Goal: Information Seeking & Learning: Learn about a topic

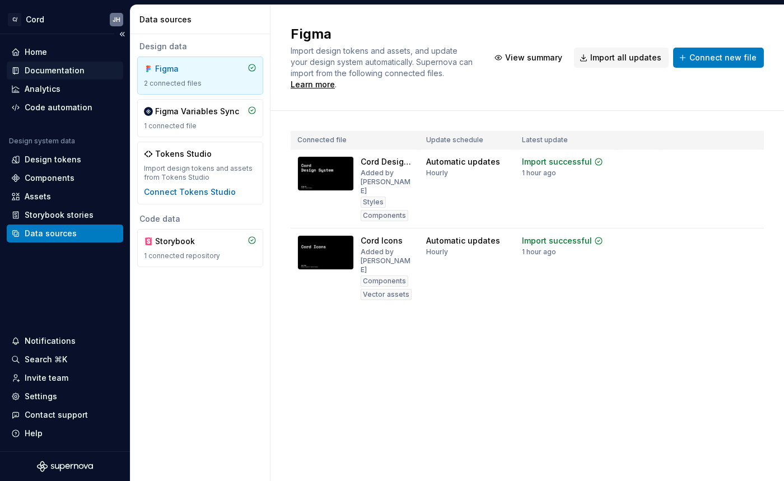
click at [36, 72] on div "Documentation" at bounding box center [55, 70] width 60 height 11
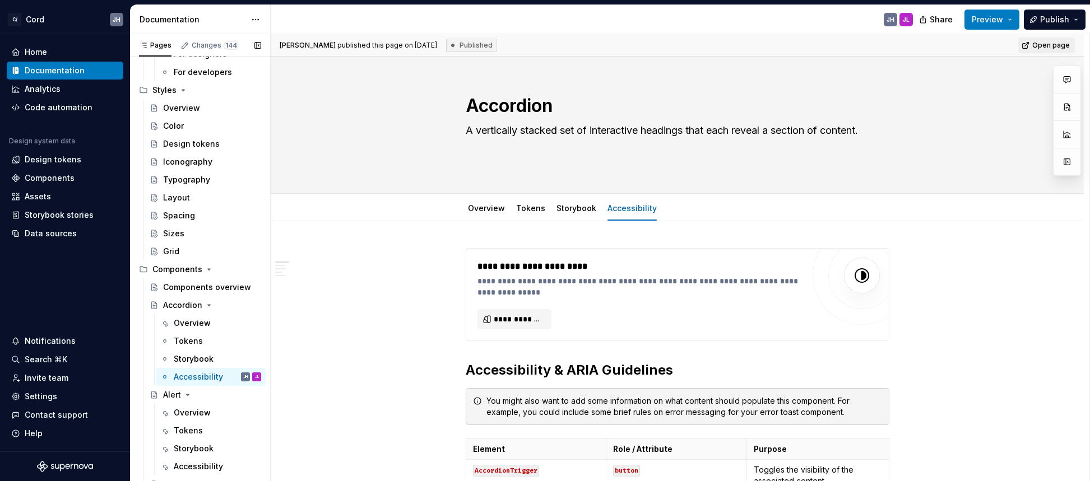
scroll to position [126, 0]
click at [192, 328] on div "Overview" at bounding box center [192, 322] width 37 height 11
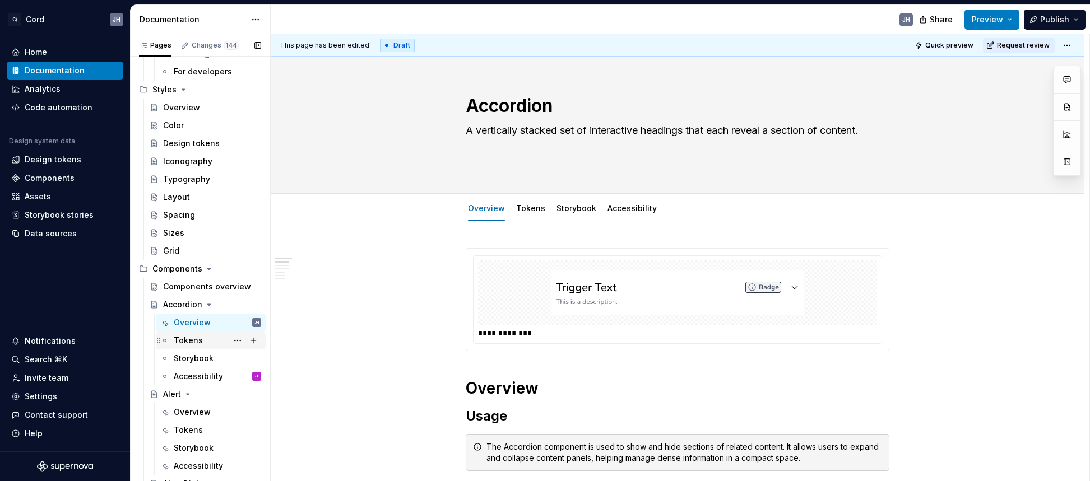
click at [182, 340] on div "Tokens" at bounding box center [188, 340] width 29 height 11
click at [195, 376] on div "Accessibility" at bounding box center [198, 376] width 49 height 11
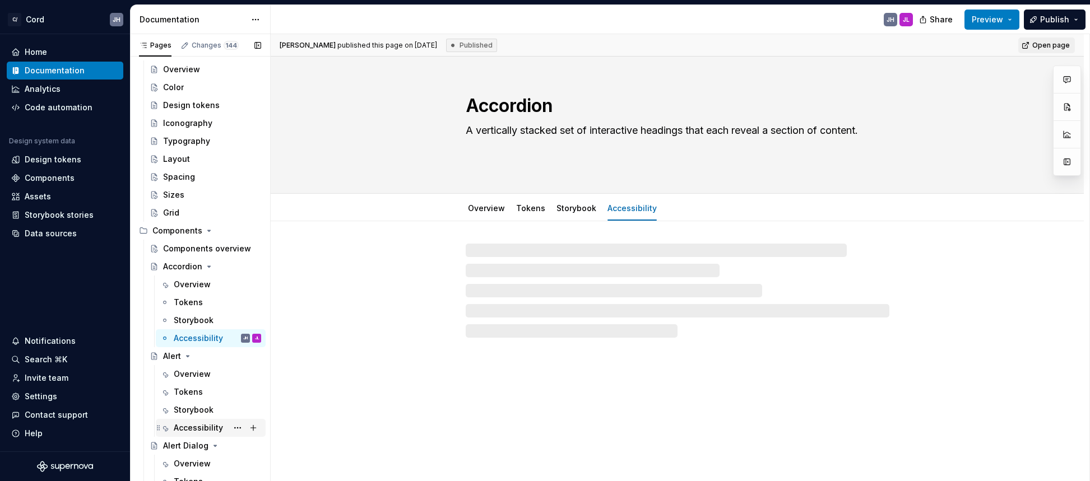
scroll to position [168, 0]
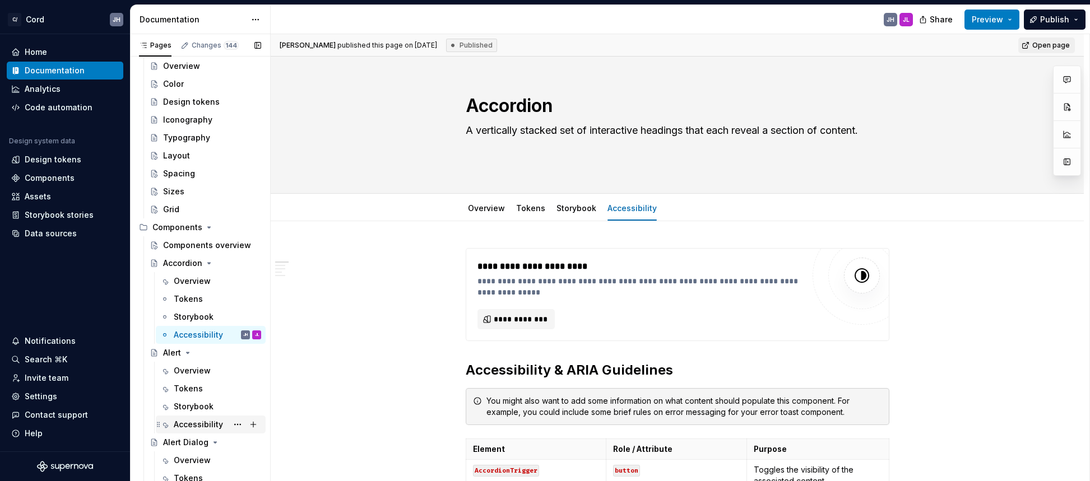
click at [208, 428] on div "Accessibility" at bounding box center [198, 424] width 49 height 11
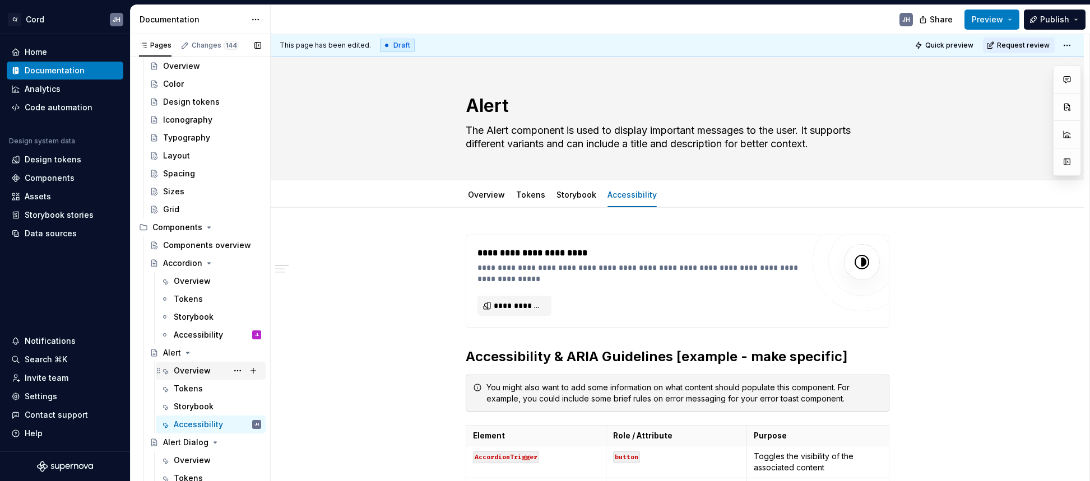
click at [186, 368] on div "Overview" at bounding box center [192, 370] width 37 height 11
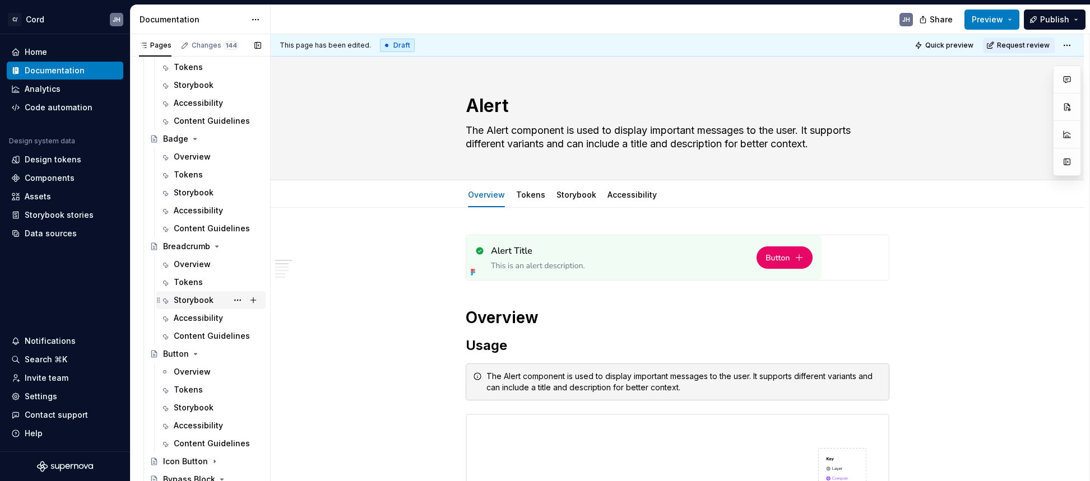
scroll to position [400, 0]
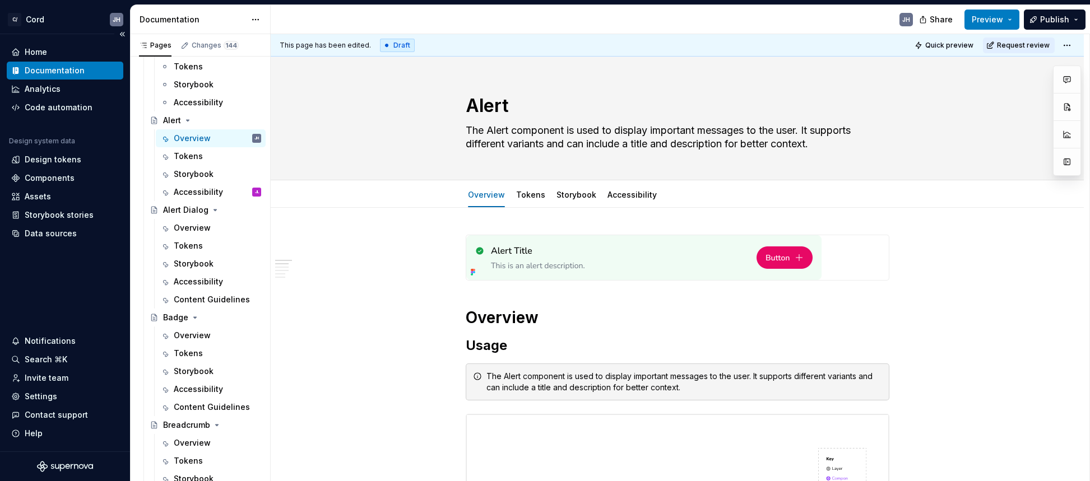
drag, startPoint x: 187, startPoint y: 305, endPoint x: 65, endPoint y: 298, distance: 121.8
click at [187, 305] on div "Content Guidelines" at bounding box center [212, 299] width 76 height 11
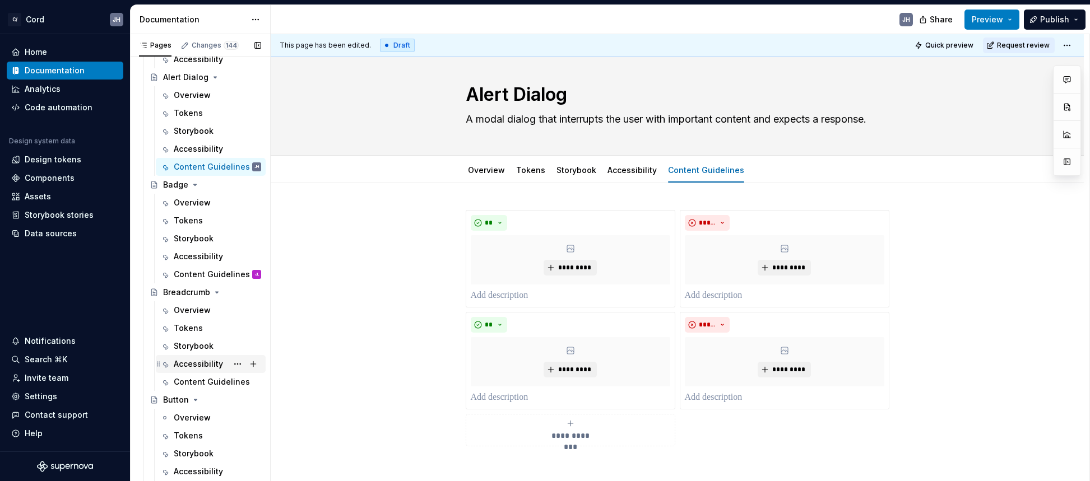
scroll to position [535, 0]
click at [202, 362] on div "Accessibility" at bounding box center [198, 361] width 49 height 11
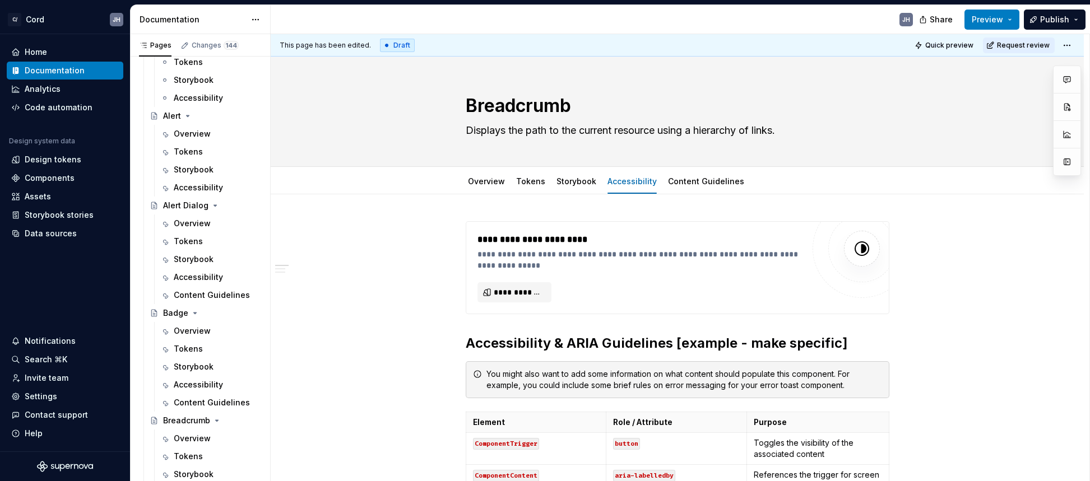
type textarea "*"
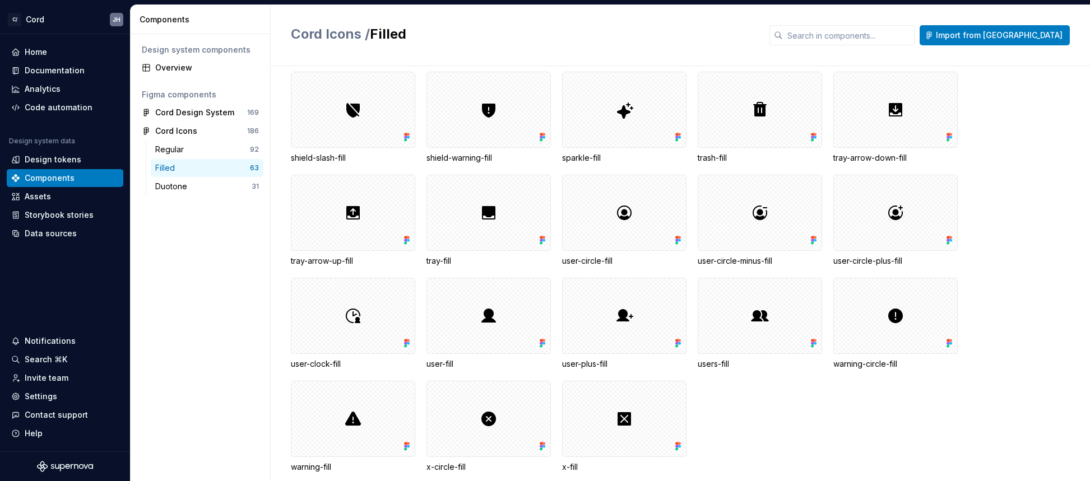
scroll to position [961, 0]
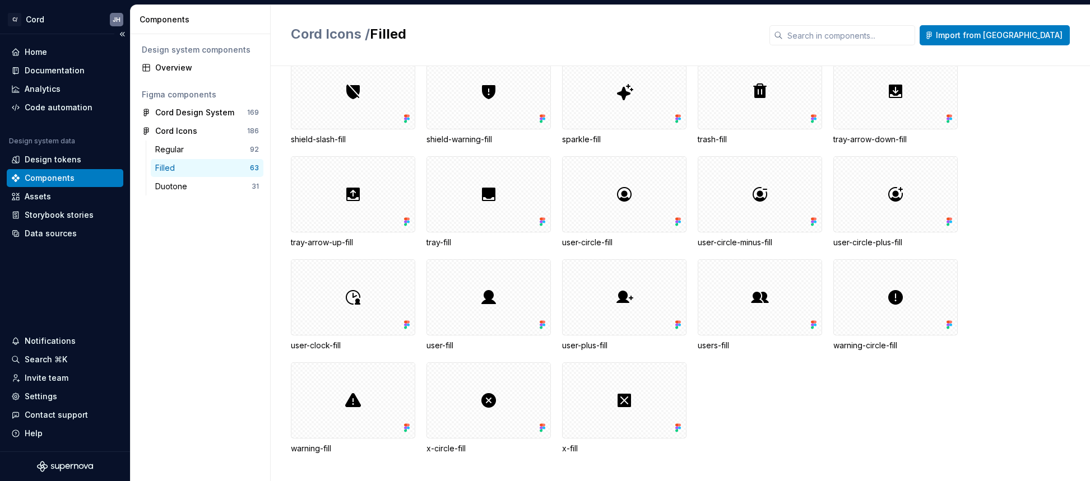
click at [62, 176] on div "Components" at bounding box center [50, 178] width 50 height 11
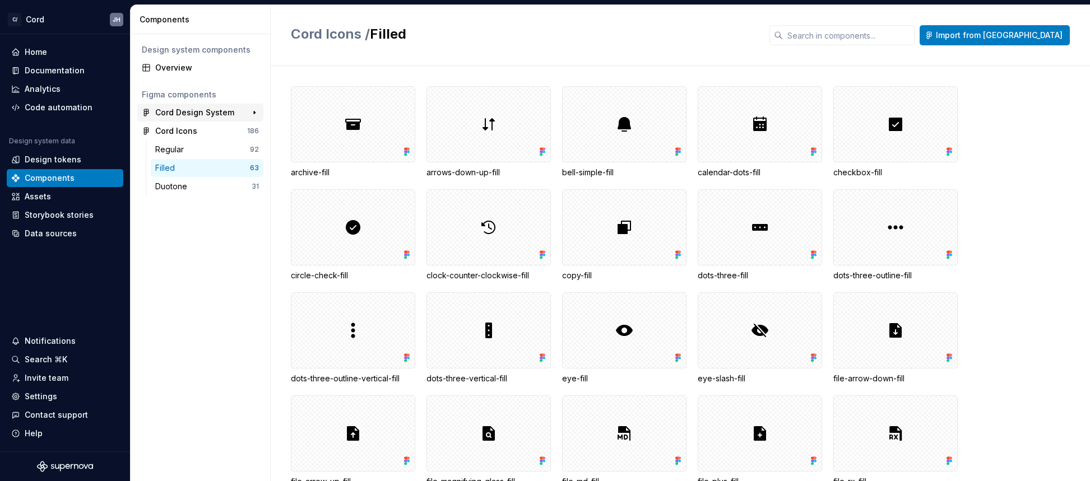
click at [165, 117] on div "Cord Design System" at bounding box center [194, 112] width 79 height 11
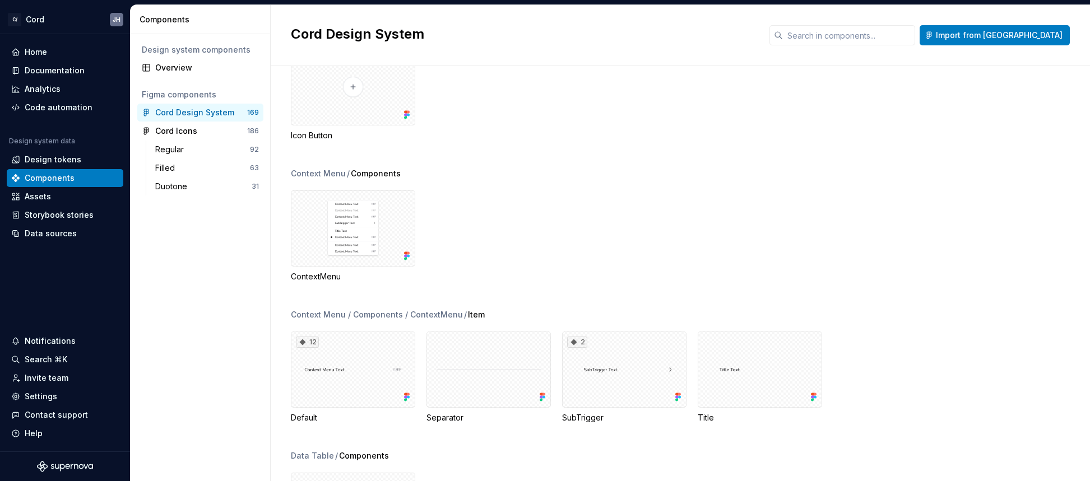
scroll to position [4355, 0]
click at [155, 133] on div "Cord Icons" at bounding box center [176, 131] width 42 height 11
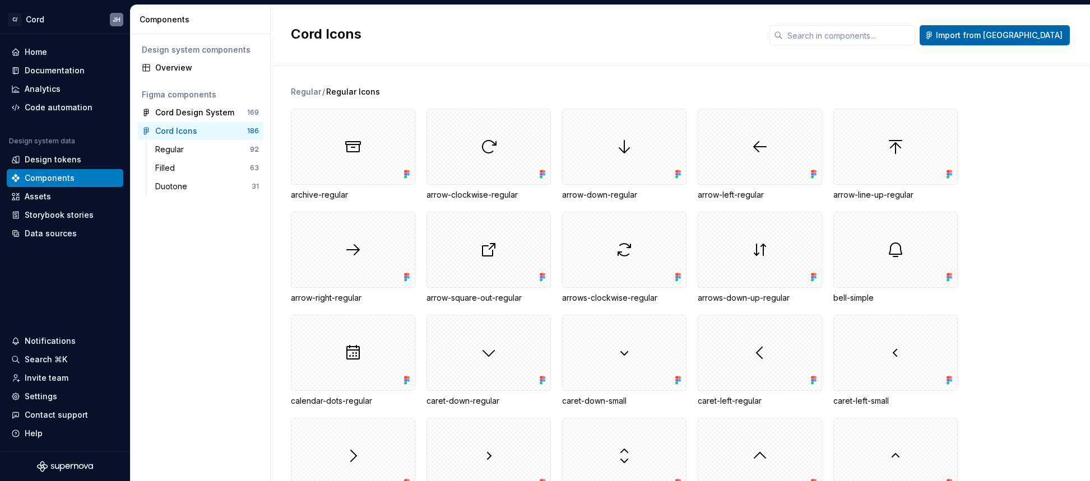
click at [1026, 36] on span "Import from [GEOGRAPHIC_DATA]" at bounding box center [999, 35] width 127 height 11
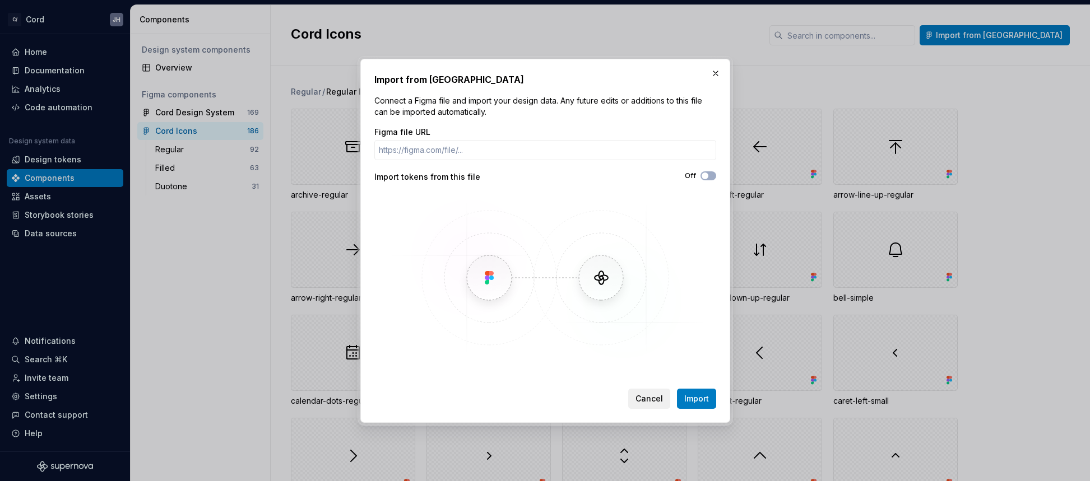
click at [653, 396] on span "Cancel" at bounding box center [648, 398] width 27 height 11
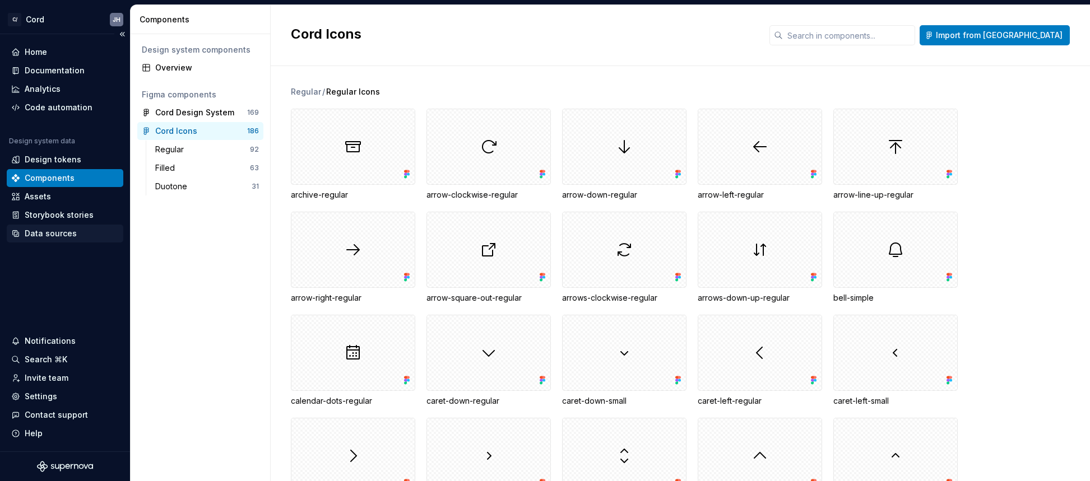
click at [44, 228] on div "Data sources" at bounding box center [51, 233] width 52 height 11
